Goal: Task Accomplishment & Management: Manage account settings

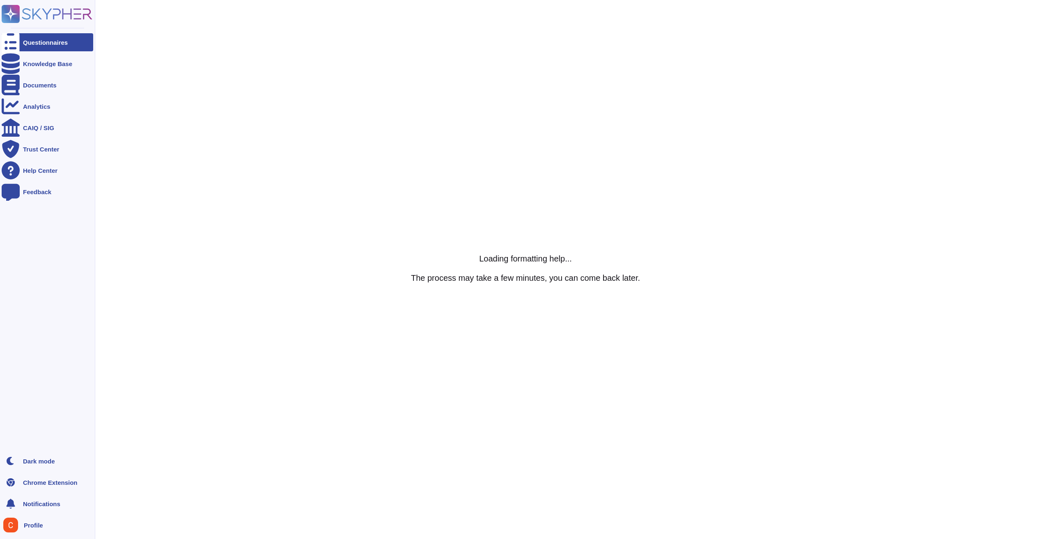
click at [15, 43] on icon at bounding box center [11, 42] width 18 height 24
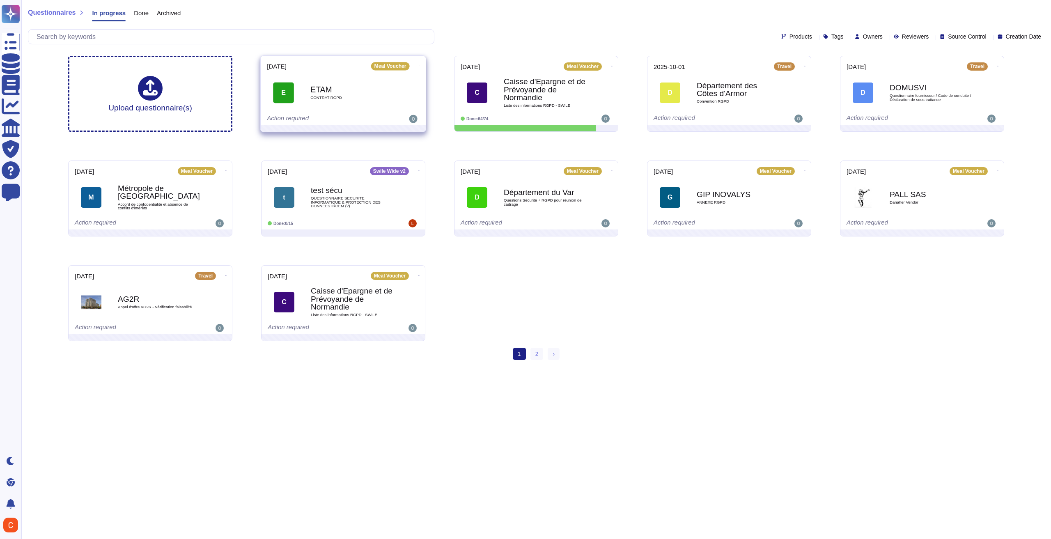
click at [354, 85] on b "ETAM" at bounding box center [351, 89] width 83 height 8
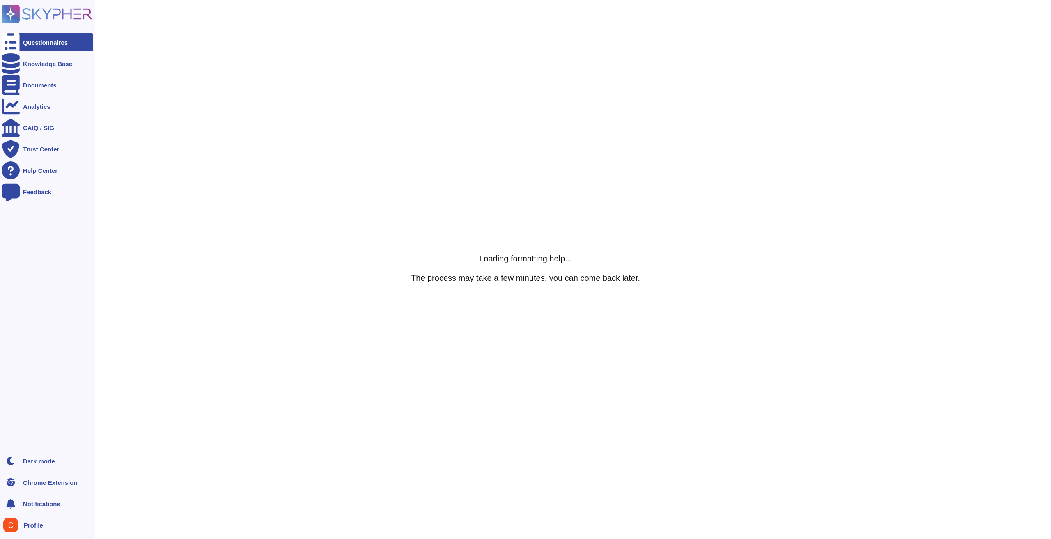
click at [38, 43] on div "Questionnaires" at bounding box center [45, 42] width 45 height 6
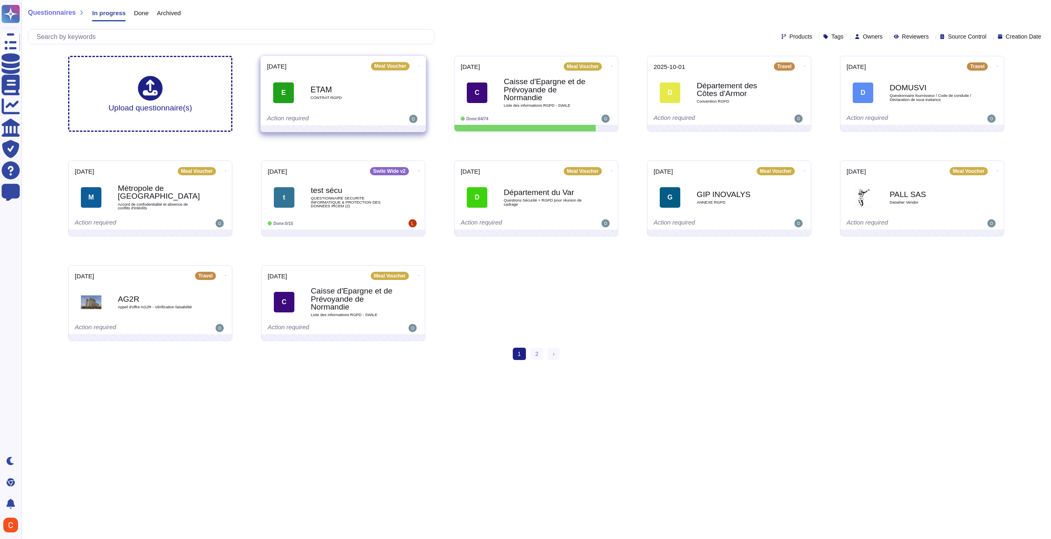
click at [419, 65] on icon at bounding box center [420, 66] width 2 height 2
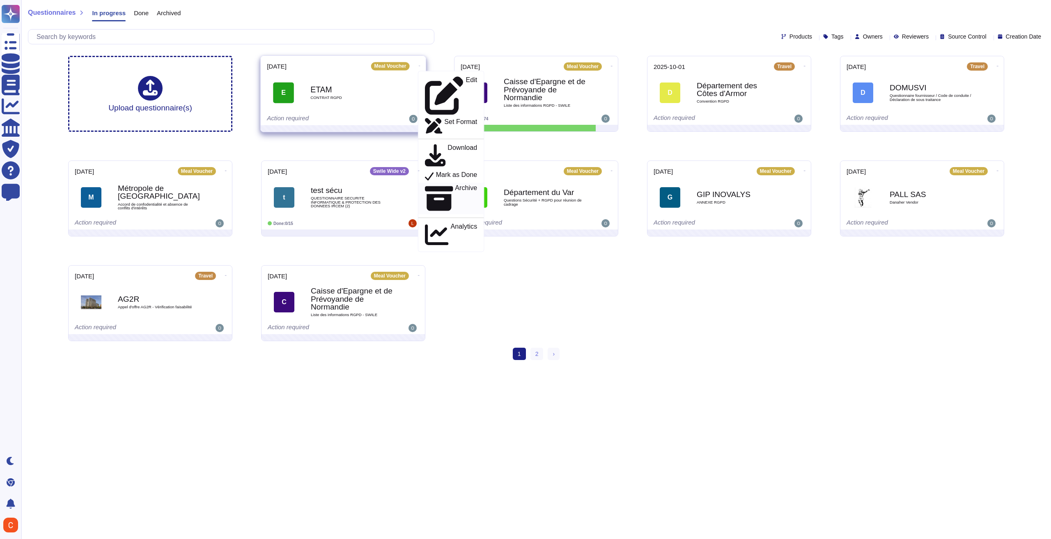
click at [455, 185] on p "Archive" at bounding box center [466, 199] width 22 height 28
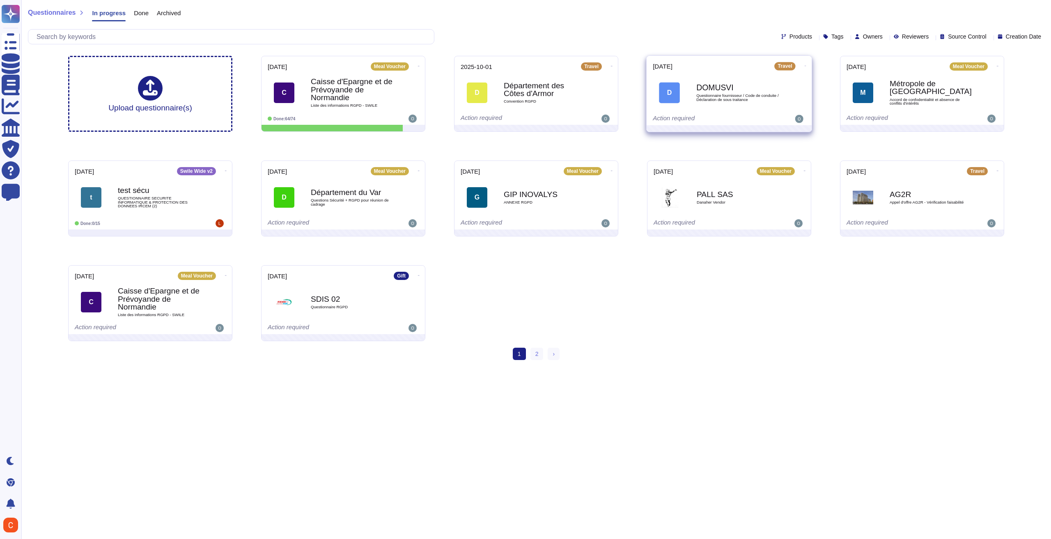
click at [805, 65] on icon at bounding box center [806, 66] width 2 height 2
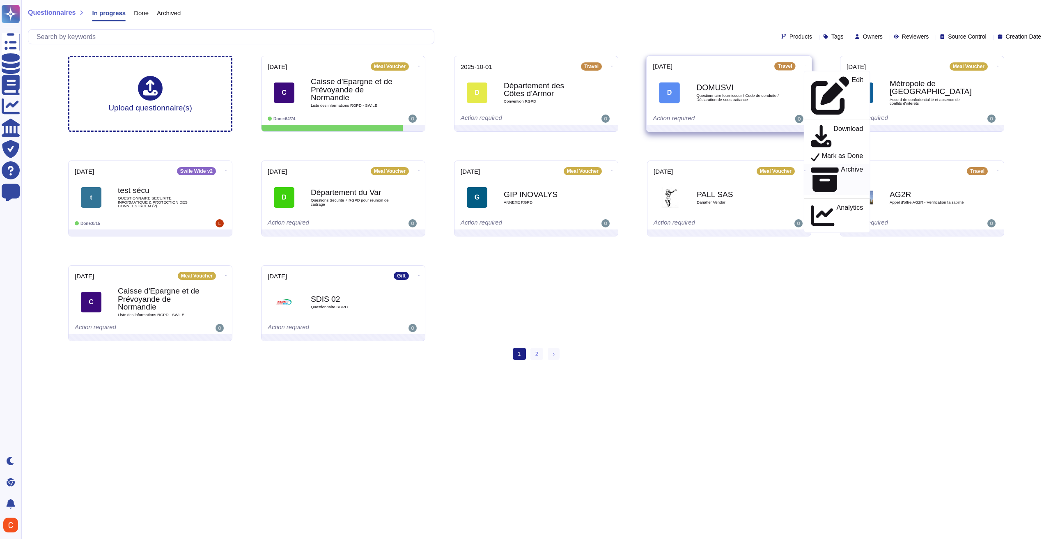
click at [841, 166] on p "Archive" at bounding box center [852, 180] width 22 height 28
